Goal: Find specific page/section: Find specific page/section

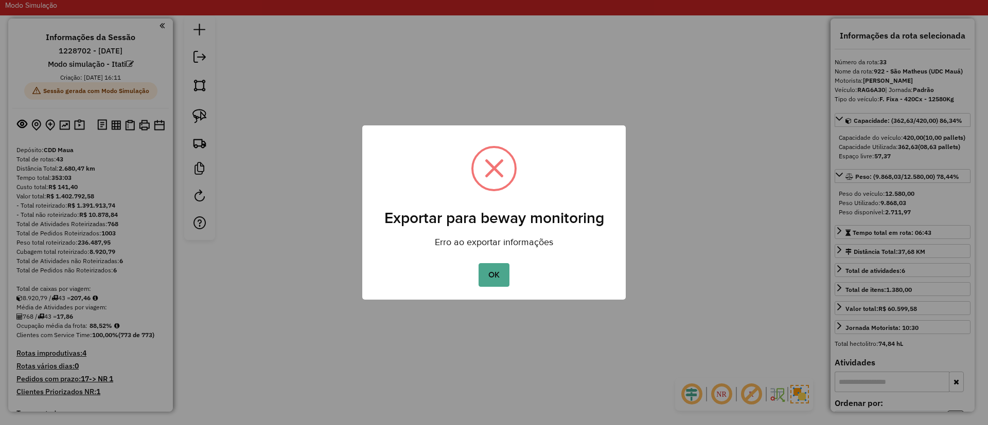
select select "*********"
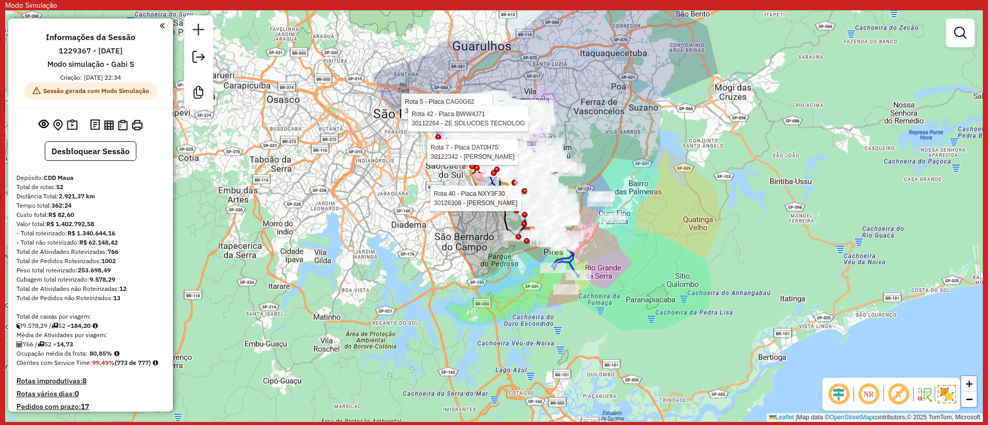
scroll to position [154, 0]
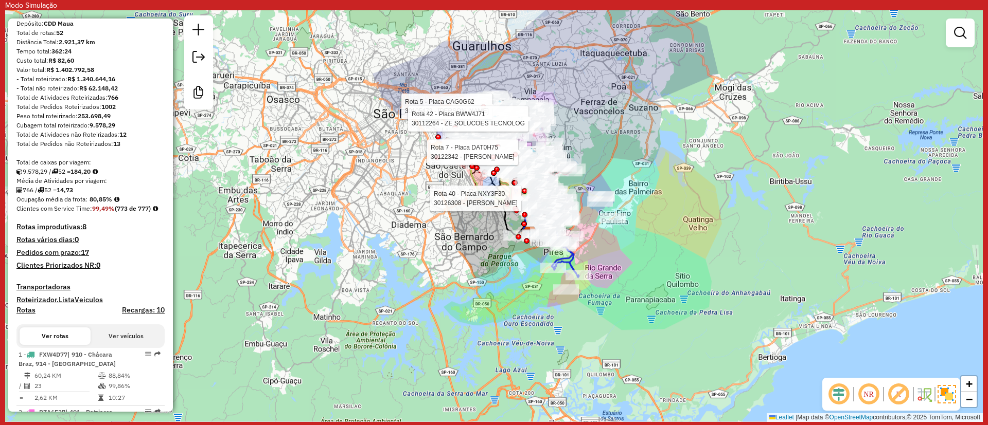
click at [351, 134] on div "Rota 40 - Placa NXY3F30 30126308 - CLAUDIO FERNANDES Rota 7 - Placa DAT0H75 301…" at bounding box center [494, 216] width 978 height 412
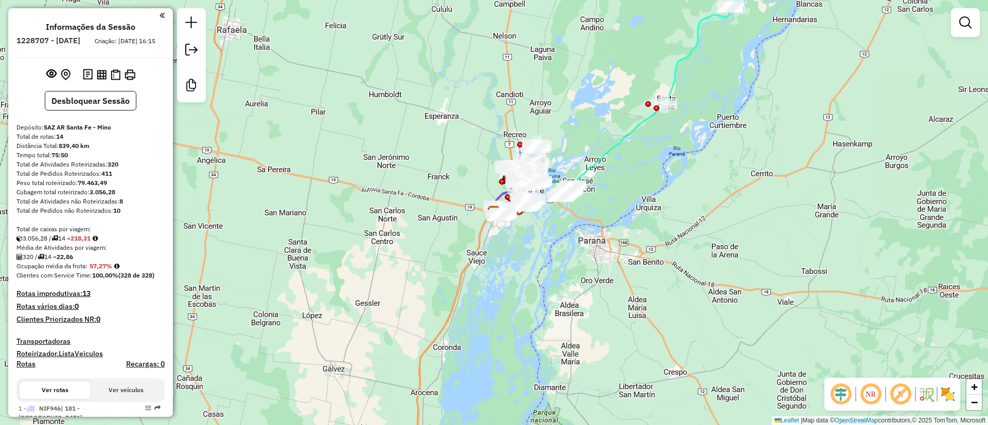
scroll to position [232, 0]
